Goal: Task Accomplishment & Management: Complete application form

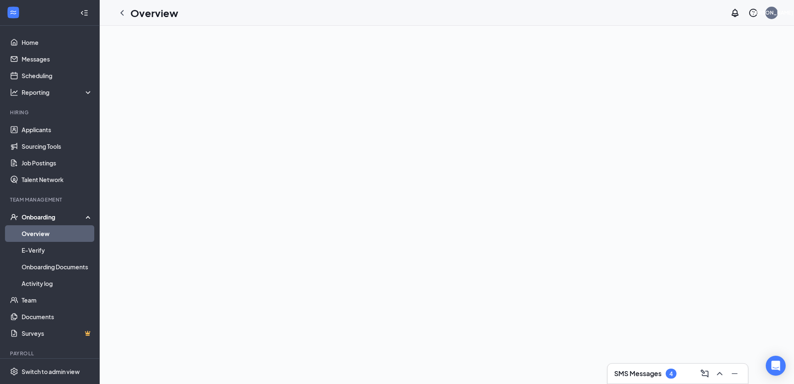
click at [43, 232] on link "Overview" at bounding box center [57, 233] width 71 height 17
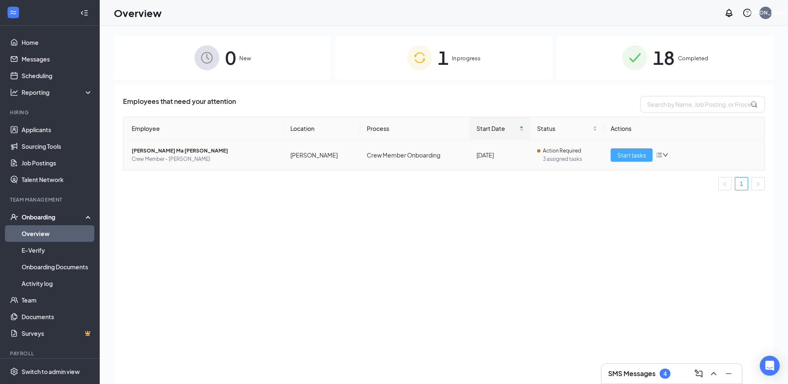
click at [631, 153] on span "Start tasks" at bounding box center [631, 154] width 29 height 9
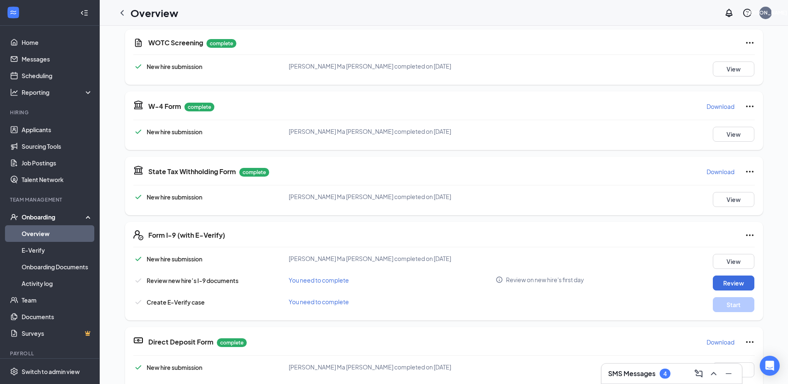
scroll to position [291, 0]
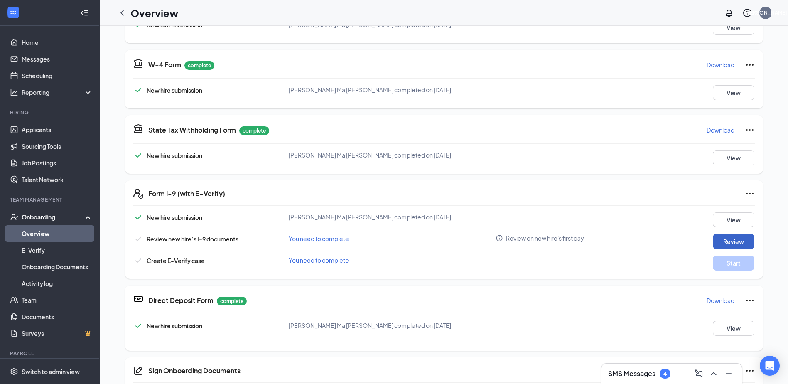
click at [734, 242] on button "Review" at bounding box center [733, 241] width 42 height 15
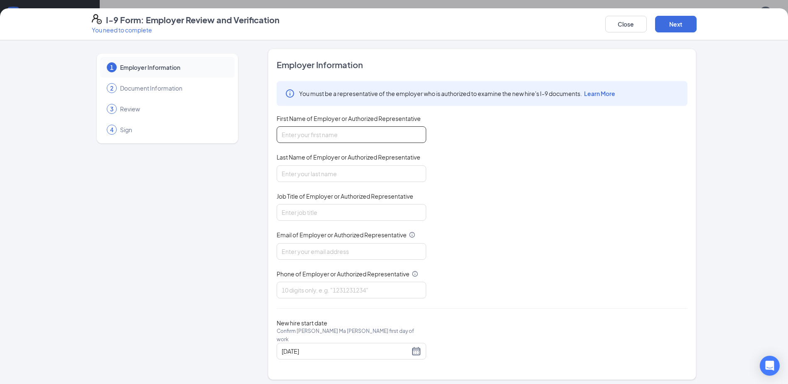
click at [323, 131] on input "First Name of Employer or Authorized Representative" at bounding box center [350, 134] width 149 height 17
type input "[PERSON_NAME]"
click at [346, 216] on input "Job Title of Employer or Authorized Representative" at bounding box center [350, 212] width 149 height 17
type input "Managing Partner"
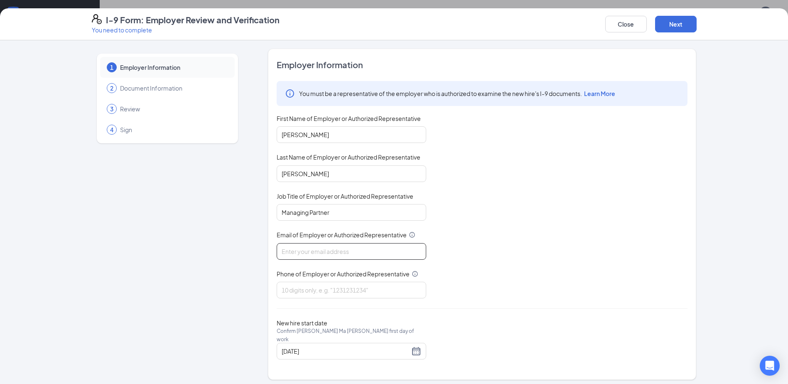
click at [354, 257] on input "Email of Employer or Authorized Representative" at bounding box center [350, 251] width 149 height 17
type input "[EMAIL_ADDRESS][DOMAIN_NAME]"
click at [353, 292] on input "Phone of Employer or Authorized Representative" at bounding box center [350, 289] width 149 height 17
click at [458, 287] on div "You must be a representative of the employer who is authorized to examine the n…" at bounding box center [481, 194] width 411 height 227
click at [308, 289] on input "[PHONE_NUMBER]" at bounding box center [350, 289] width 149 height 17
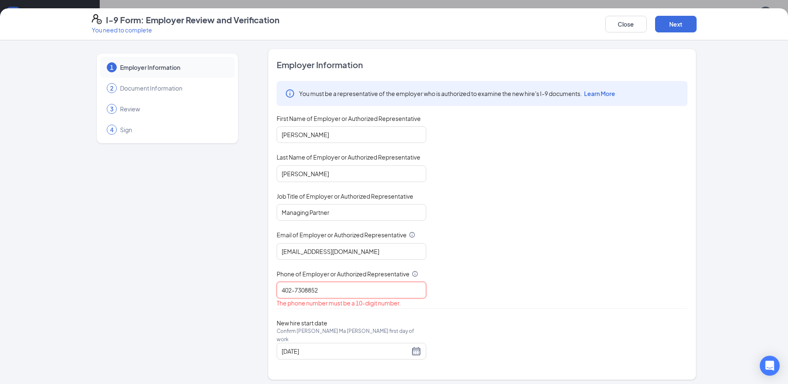
click at [294, 290] on input "402-7308852" at bounding box center [350, 289] width 149 height 17
type input "4027308852"
click at [418, 346] on div "[DATE]" at bounding box center [350, 351] width 139 height 10
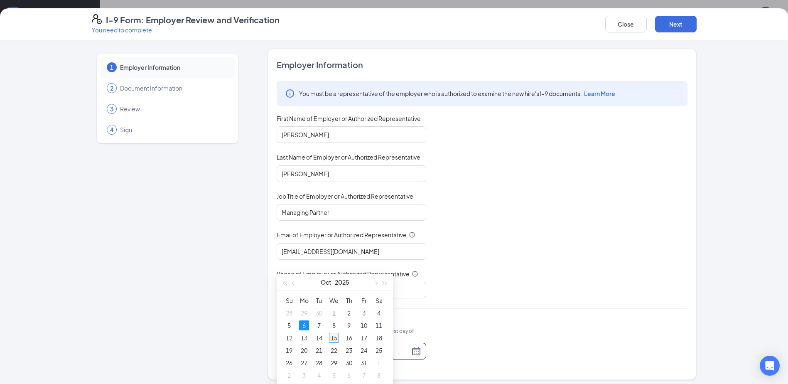
type input "[DATE]"
click at [333, 339] on div "15" at bounding box center [334, 338] width 10 height 10
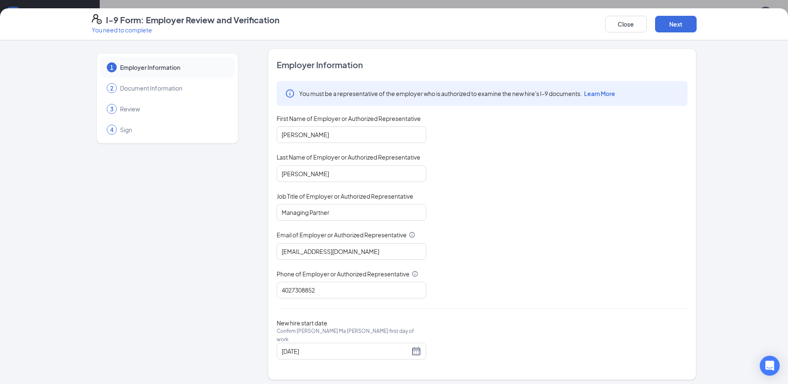
click at [687, 2] on div "I-9 Form: Employer Review and Verification You need to complete Close Next 1 Em…" at bounding box center [394, 192] width 788 height 384
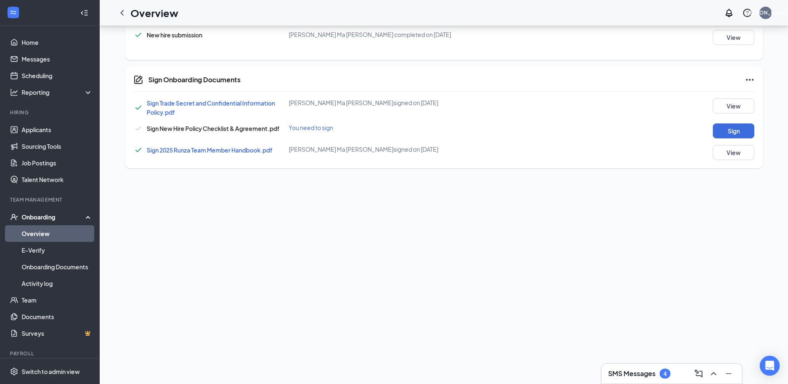
click at [685, 16] on div "I-9 Form: Employer Review and Verification You need to complete Close Next 1 Em…" at bounding box center [394, 192] width 788 height 384
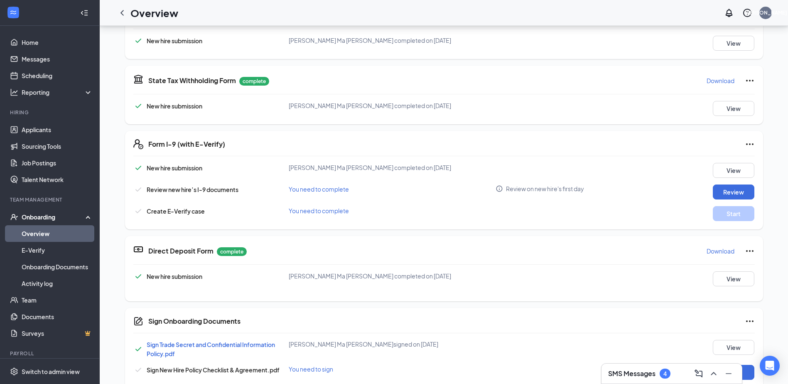
click at [616, 195] on div "Review new hire’s I-9 documents You need to complete Review on new hire's first…" at bounding box center [443, 191] width 621 height 15
click at [729, 191] on button "Review" at bounding box center [733, 191] width 42 height 15
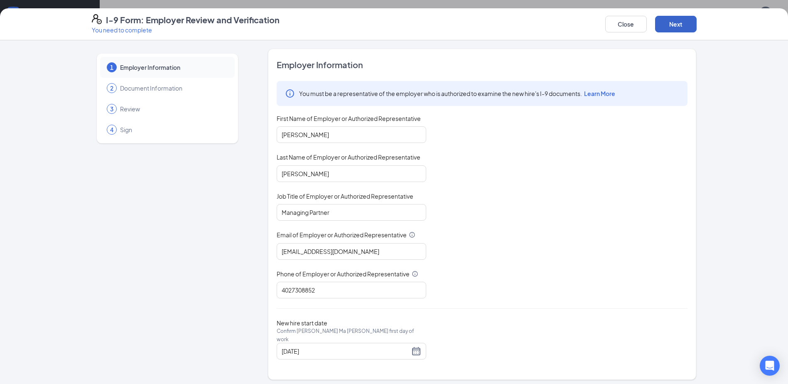
click at [677, 27] on button "Next" at bounding box center [676, 24] width 42 height 17
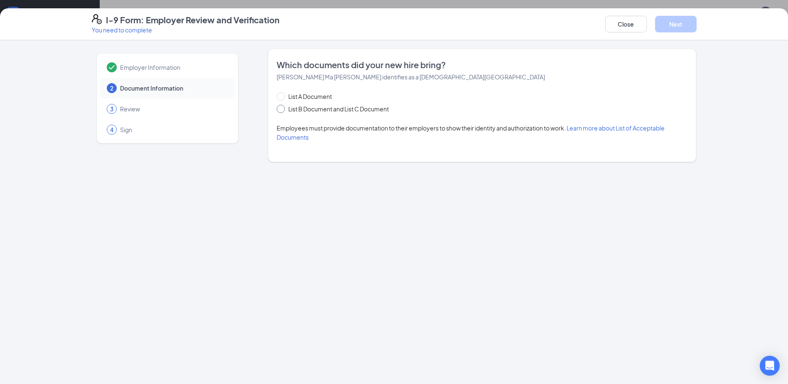
click at [327, 107] on span "List B Document and List C Document" at bounding box center [338, 108] width 107 height 9
click at [282, 107] on input "List B Document and List C Document" at bounding box center [279, 108] width 6 height 6
radio input "true"
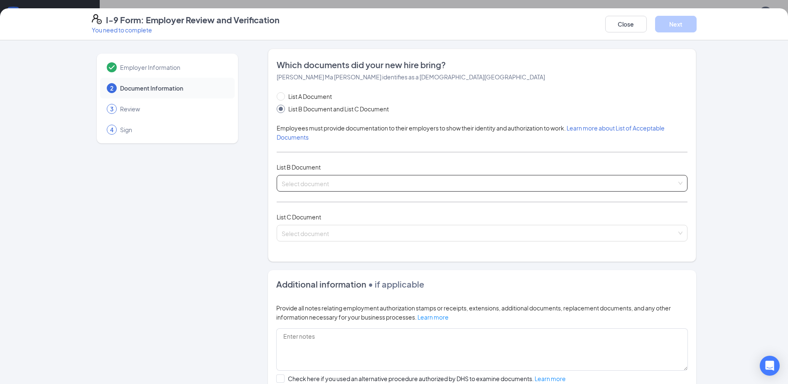
click at [340, 182] on input "search" at bounding box center [478, 181] width 395 height 12
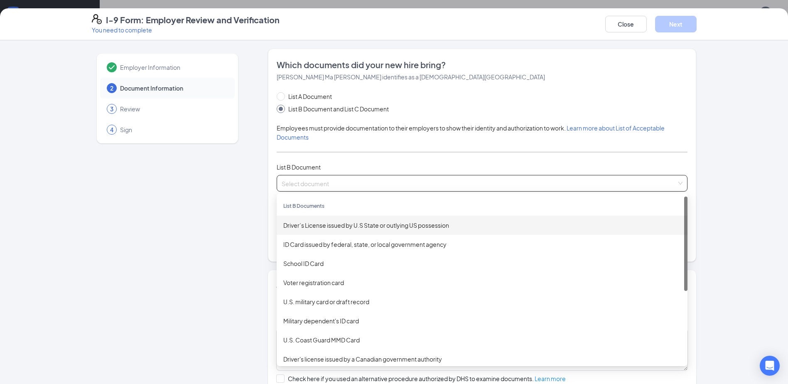
click at [348, 228] on div "Driver’s License issued by U.S State or outlying US possession" at bounding box center [481, 224] width 397 height 9
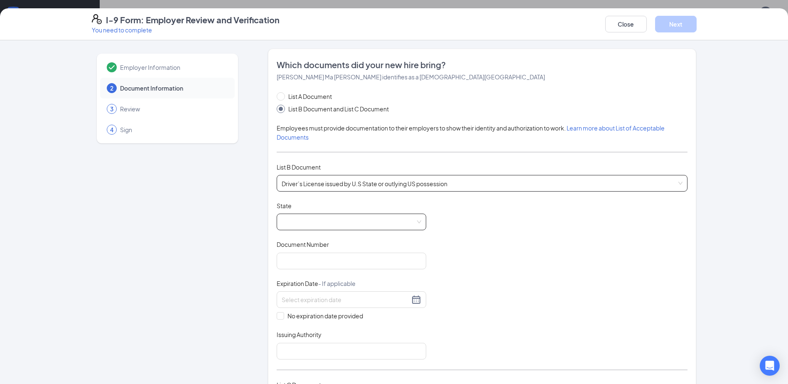
click at [349, 226] on span at bounding box center [350, 222] width 139 height 16
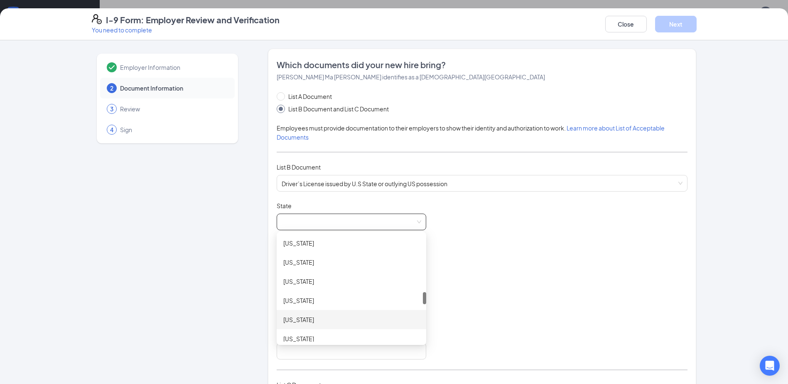
scroll to position [540, 0]
click at [338, 262] on div "[US_STATE]" at bounding box center [351, 258] width 136 height 9
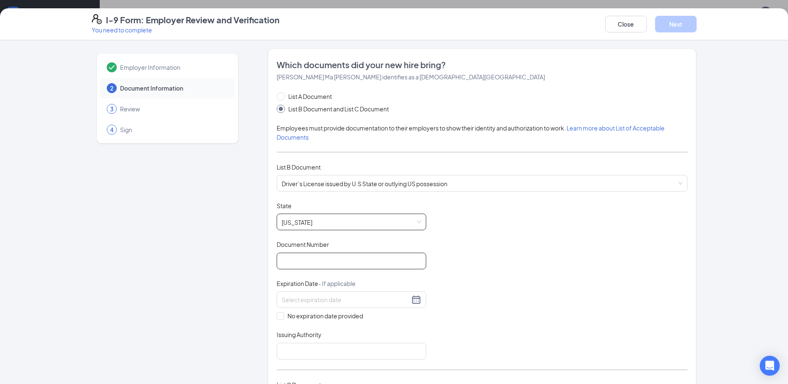
click at [337, 263] on input "Document Number" at bounding box center [350, 260] width 149 height 17
type input "H14489474"
click at [343, 295] on input at bounding box center [345, 299] width 128 height 9
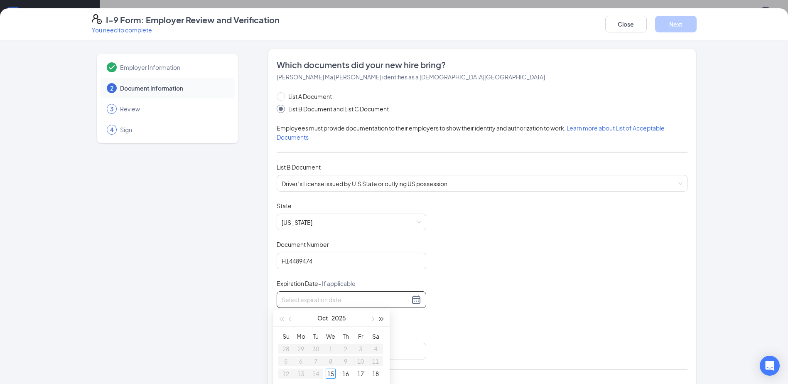
click at [381, 319] on span "button" at bounding box center [381, 319] width 4 height 4
click at [291, 317] on span "button" at bounding box center [291, 319] width 4 height 4
click at [290, 317] on span "button" at bounding box center [291, 319] width 4 height 4
type input "[DATE]"
click at [314, 362] on div "4" at bounding box center [316, 361] width 10 height 10
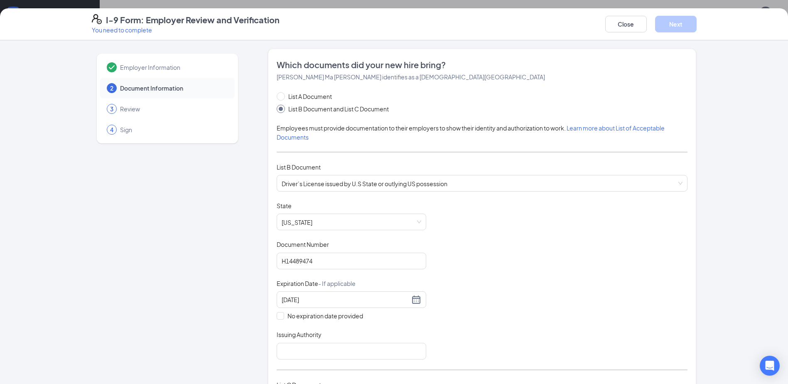
click at [541, 314] on div "Document Title Driver’s License issued by U.S State or outlying US possession S…" at bounding box center [481, 280] width 411 height 158
click at [382, 356] on input "Issuing Authority" at bounding box center [350, 351] width 149 height 17
type input "[US_STATE]"
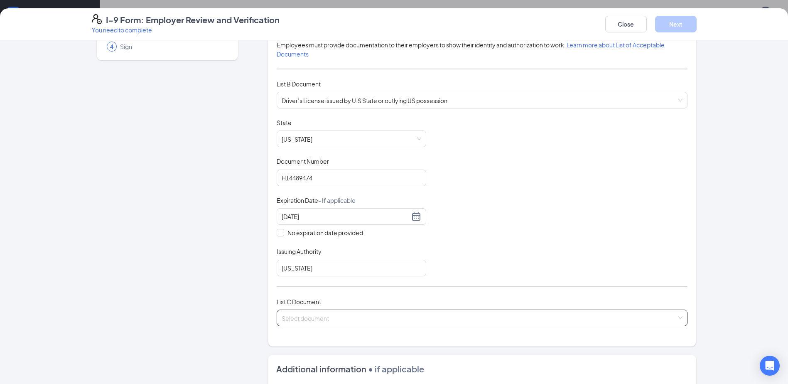
click at [490, 310] on input "search" at bounding box center [478, 316] width 395 height 12
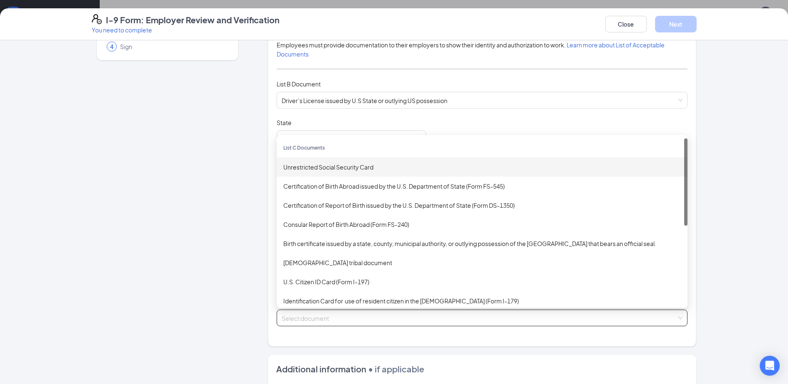
click at [398, 168] on div "Unrestricted Social Security Card" at bounding box center [481, 166] width 397 height 9
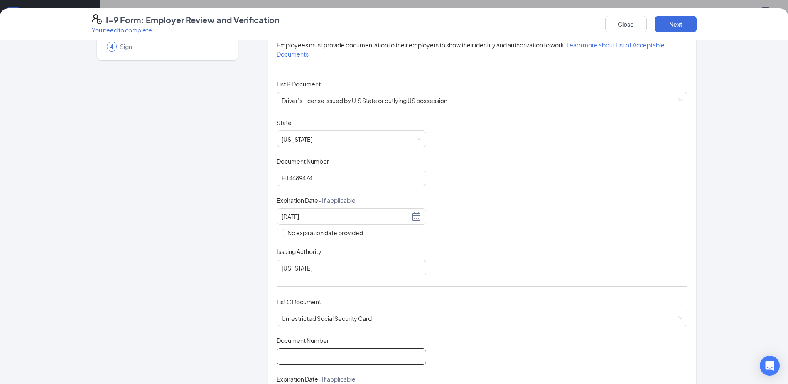
click at [374, 359] on input "Document Number" at bounding box center [350, 356] width 149 height 17
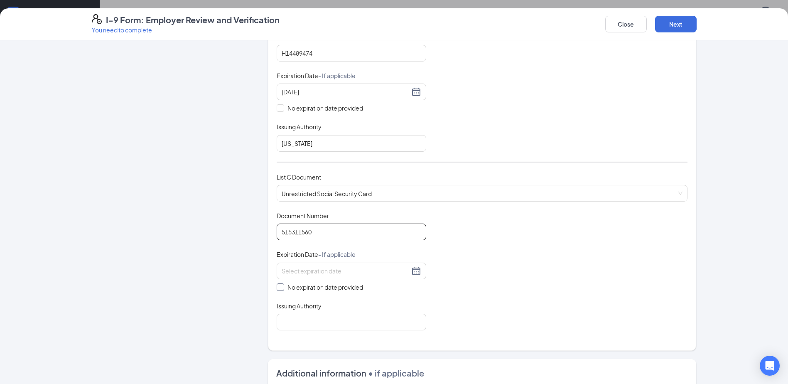
type input "515311560"
click at [350, 286] on span "No expiration date provided" at bounding box center [325, 286] width 82 height 9
click at [282, 286] on input "No expiration date provided" at bounding box center [279, 286] width 6 height 6
checkbox input "true"
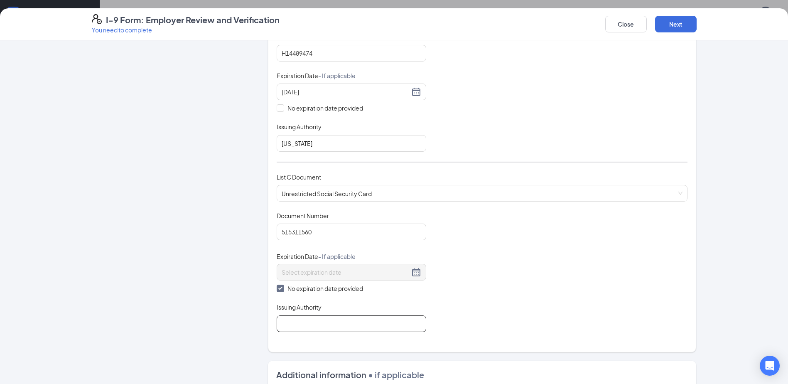
click at [384, 321] on input "Issuing Authority" at bounding box center [350, 323] width 149 height 17
type input "US Gov"
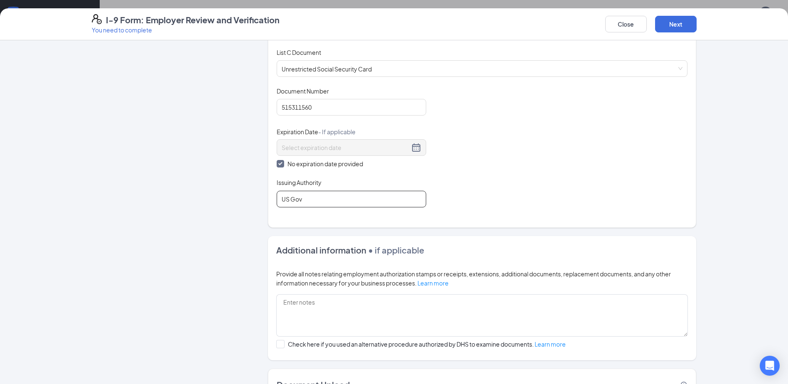
scroll to position [396, 0]
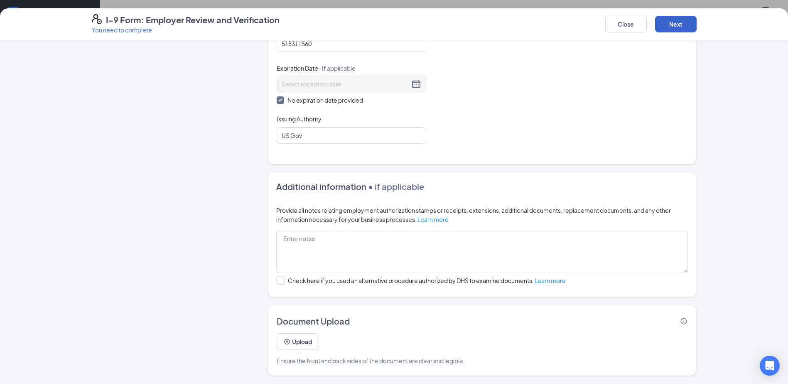
click at [690, 20] on button "Next" at bounding box center [676, 24] width 42 height 17
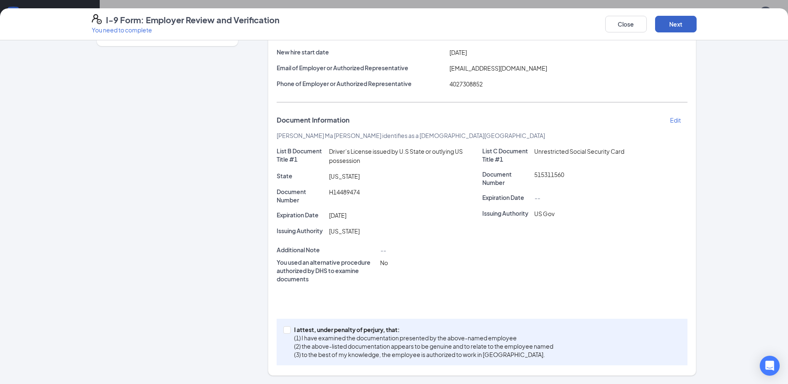
scroll to position [97, 0]
click at [313, 340] on p "(1) I have examined the documentation presented by the above-named employee" at bounding box center [423, 337] width 259 height 8
click at [289, 332] on input "I attest, under penalty of [PERSON_NAME], that: (1) I have examined the documen…" at bounding box center [286, 329] width 6 height 6
checkbox input "true"
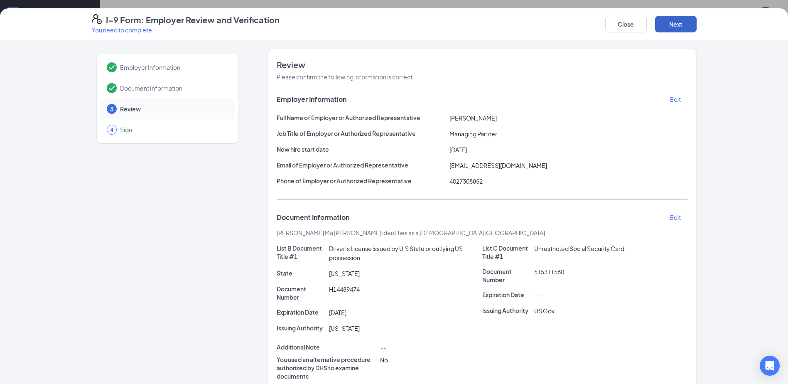
click at [682, 18] on button "Next" at bounding box center [676, 24] width 42 height 17
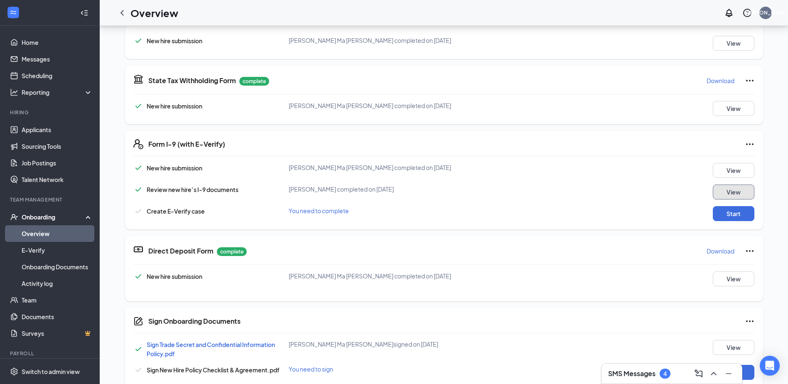
scroll to position [385, 0]
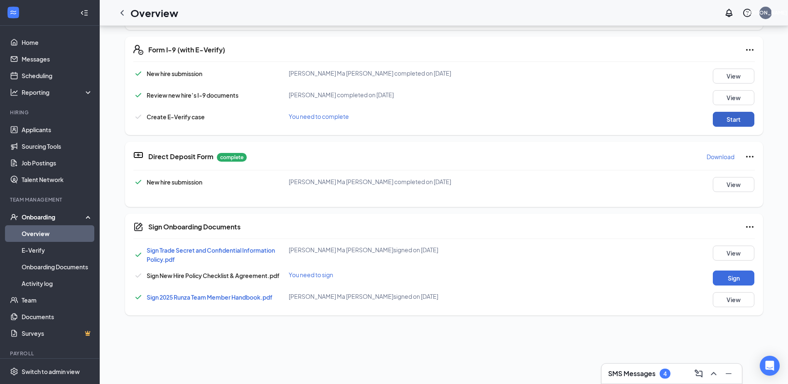
click at [735, 120] on button "Start" at bounding box center [733, 119] width 42 height 15
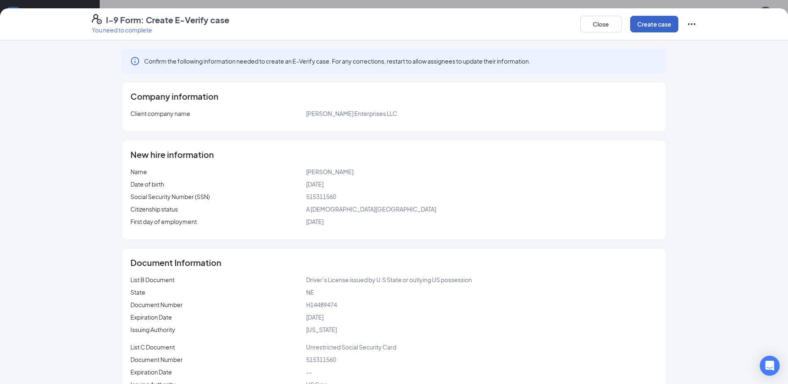
click at [655, 26] on button "Create case" at bounding box center [654, 24] width 48 height 17
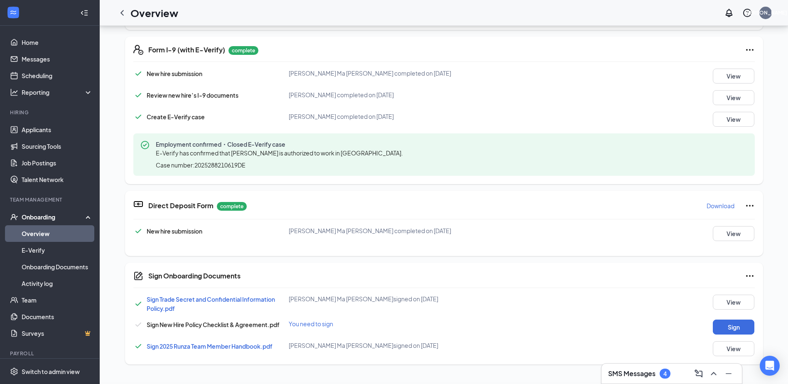
scroll to position [0, 0]
click at [734, 329] on button "Sign" at bounding box center [733, 326] width 42 height 15
